Goal: Find specific page/section: Find specific page/section

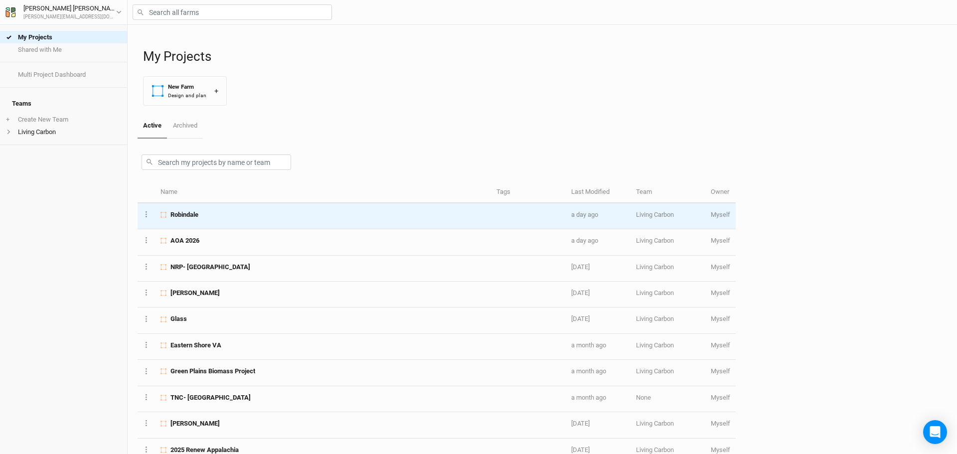
click at [222, 217] on div "Robindale" at bounding box center [323, 214] width 325 height 9
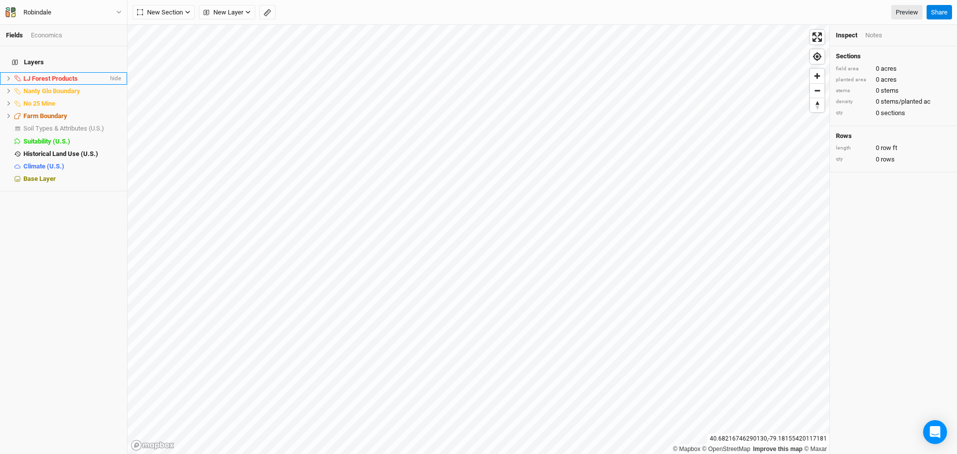
click at [54, 72] on li "LJ Forest Products hide" at bounding box center [63, 78] width 127 height 12
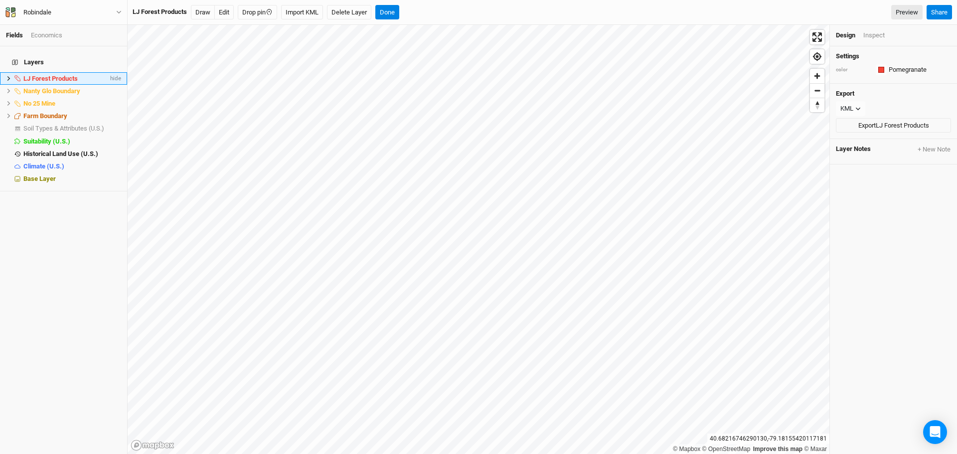
click at [10, 76] on icon at bounding box center [8, 78] width 5 height 5
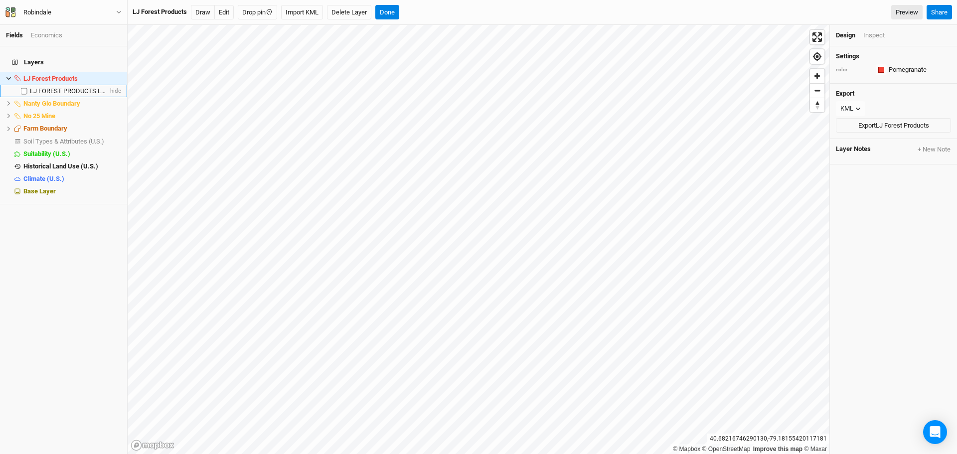
click at [42, 87] on span "LJ FOREST PRODUCTS LLC" at bounding box center [69, 90] width 79 height 7
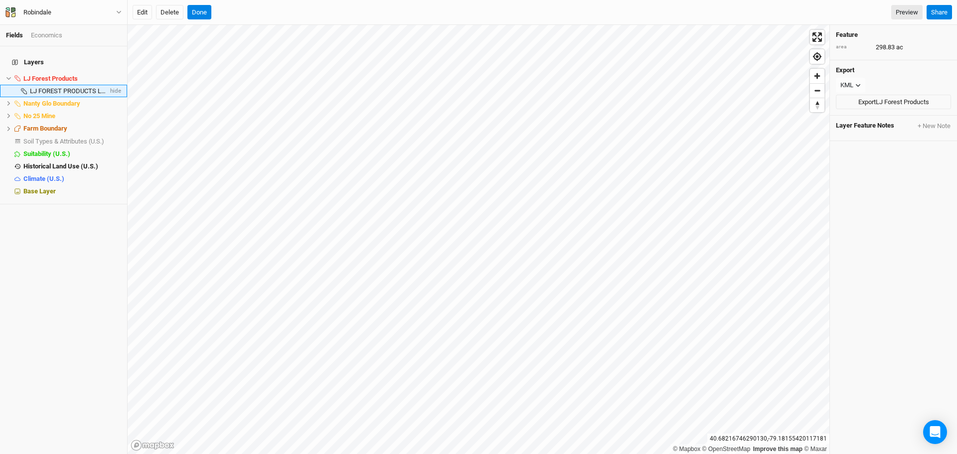
click at [44, 87] on span "LJ FOREST PRODUCTS LLC" at bounding box center [69, 90] width 79 height 7
click at [9, 76] on icon at bounding box center [8, 78] width 5 height 5
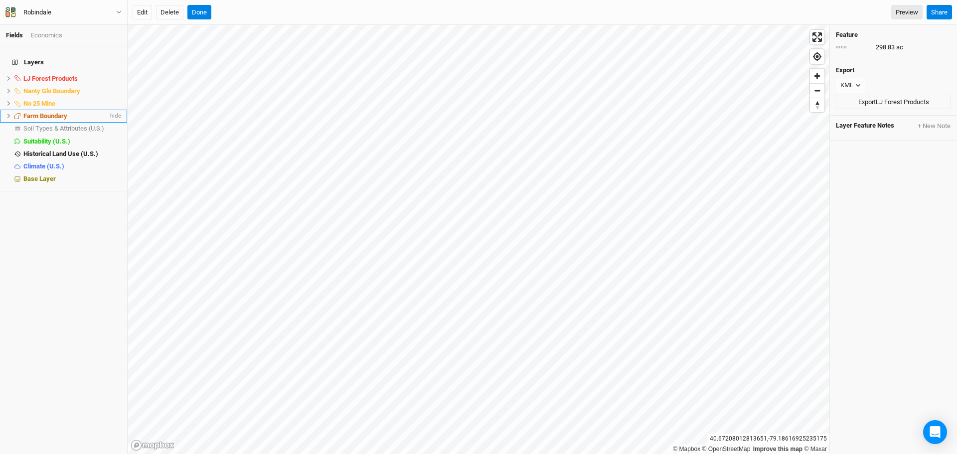
click at [6, 113] on icon at bounding box center [8, 115] width 5 height 5
